Goal: Browse casually: Explore the website without a specific task or goal

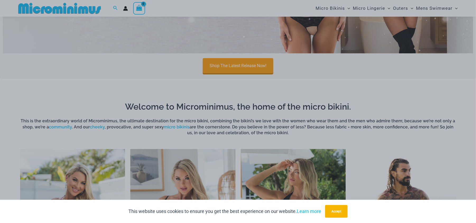
scroll to position [172, 0]
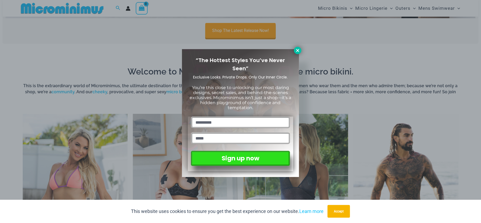
click at [297, 51] on icon at bounding box center [297, 50] width 5 height 5
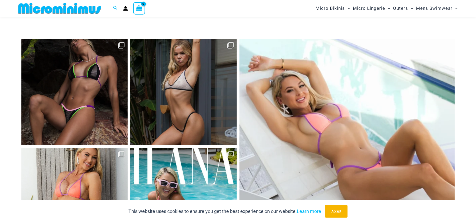
scroll to position [2074, 0]
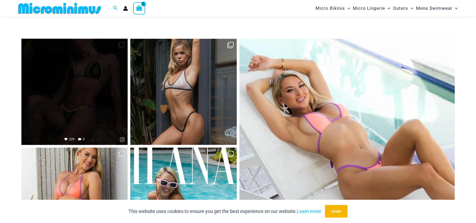
click at [61, 49] on link "Open" at bounding box center [74, 92] width 107 height 107
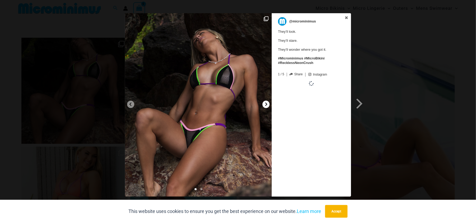
click at [265, 104] on icon at bounding box center [266, 104] width 4 height 4
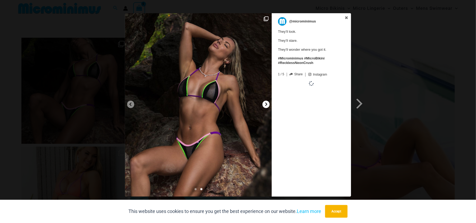
click at [265, 104] on icon at bounding box center [266, 104] width 4 height 4
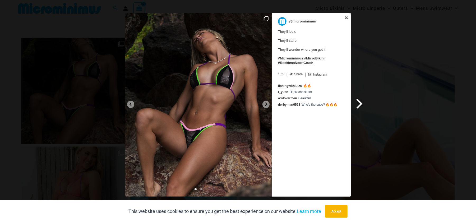
click at [362, 103] on span at bounding box center [359, 104] width 9 height 12
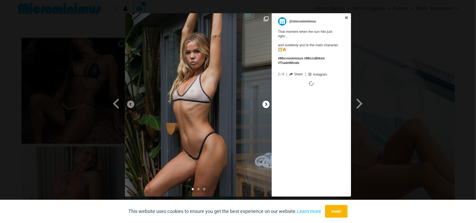
click at [265, 103] on icon at bounding box center [266, 104] width 4 height 4
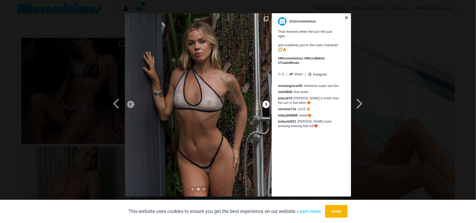
click at [266, 102] on div at bounding box center [265, 104] width 7 height 7
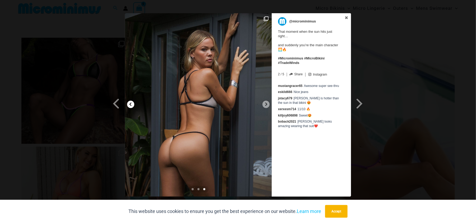
click at [131, 102] on div at bounding box center [130, 104] width 7 height 7
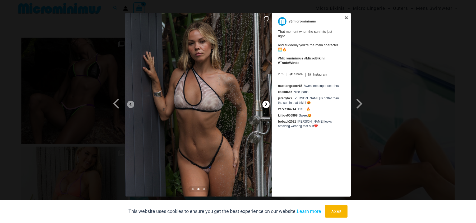
click at [263, 103] on div at bounding box center [265, 104] width 7 height 7
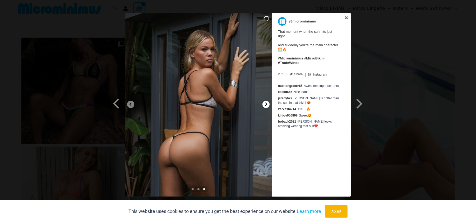
click at [268, 106] on div at bounding box center [265, 104] width 7 height 7
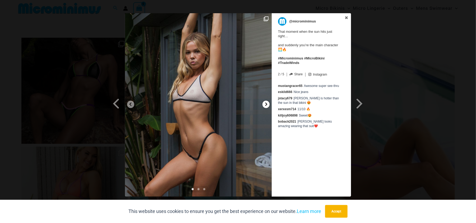
click at [268, 106] on div at bounding box center [265, 104] width 7 height 7
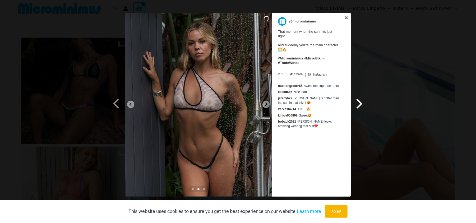
click at [359, 101] on span at bounding box center [359, 104] width 9 height 12
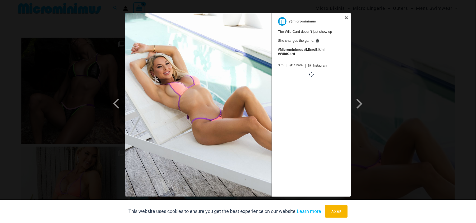
click at [266, 105] on img at bounding box center [198, 104] width 147 height 183
click at [260, 99] on img at bounding box center [198, 104] width 147 height 183
click at [359, 102] on span at bounding box center [359, 104] width 9 height 12
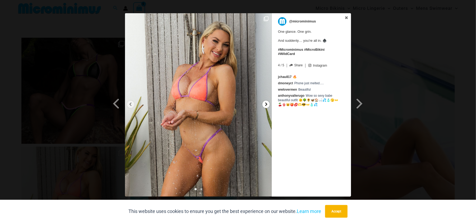
click at [268, 104] on icon at bounding box center [266, 104] width 4 height 4
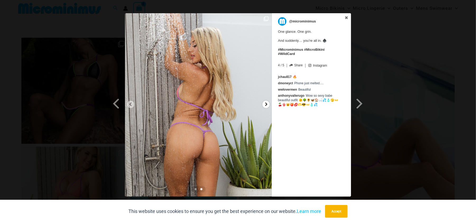
click at [268, 104] on icon at bounding box center [266, 104] width 4 height 4
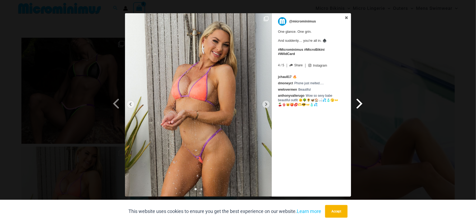
click at [357, 102] on span at bounding box center [359, 104] width 9 height 12
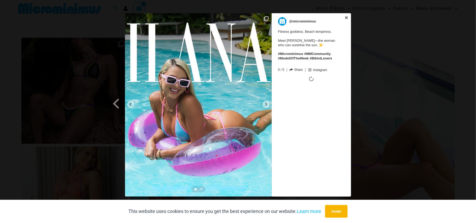
click at [262, 105] on img at bounding box center [198, 104] width 147 height 183
click at [263, 105] on div at bounding box center [265, 104] width 7 height 7
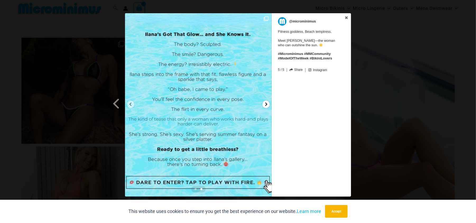
click at [263, 105] on div at bounding box center [265, 104] width 7 height 7
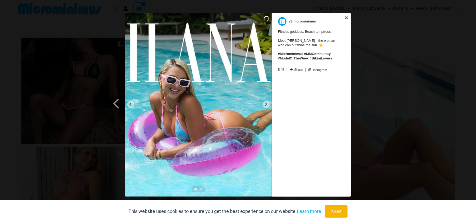
drag, startPoint x: 378, startPoint y: 66, endPoint x: 388, endPoint y: 52, distance: 17.0
click at [379, 65] on div "Previous Slide Next Slide @microminimus Fitness goddess. Beach temptress. Meet …" at bounding box center [238, 105] width 476 height 185
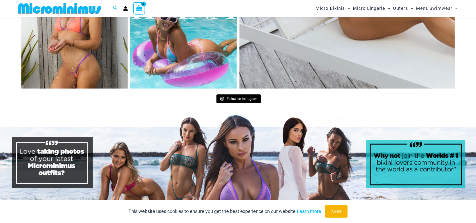
scroll to position [2287, 0]
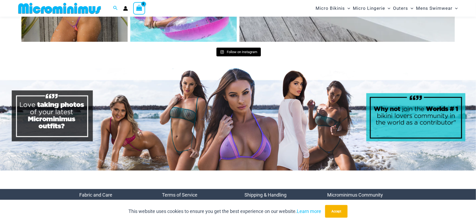
click at [275, 103] on img at bounding box center [238, 119] width 476 height 102
